Goal: Check status

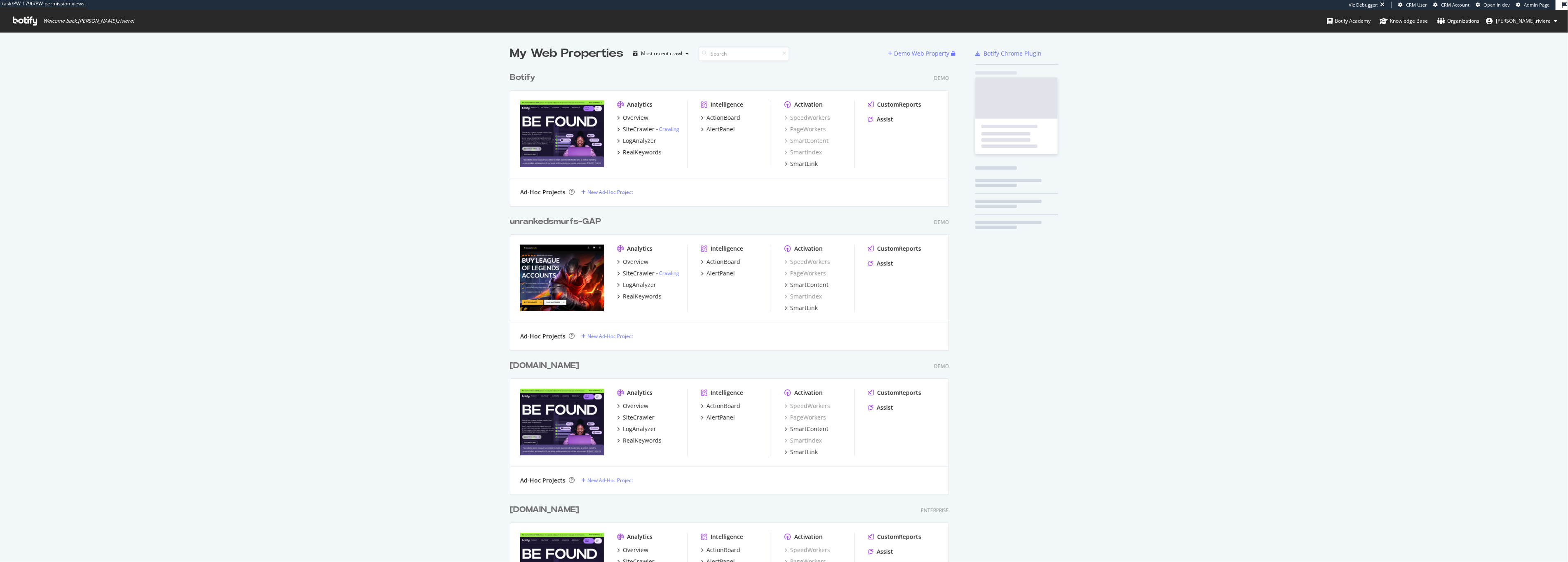
scroll to position [555, 1554]
